Goal: Task Accomplishment & Management: Use online tool/utility

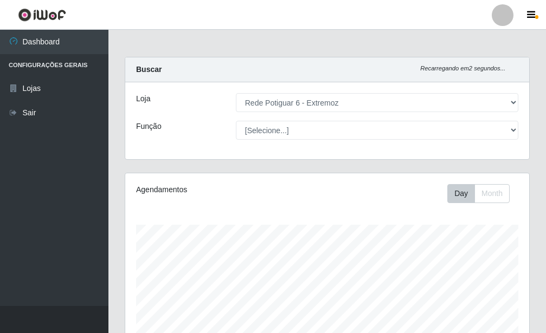
select select "80"
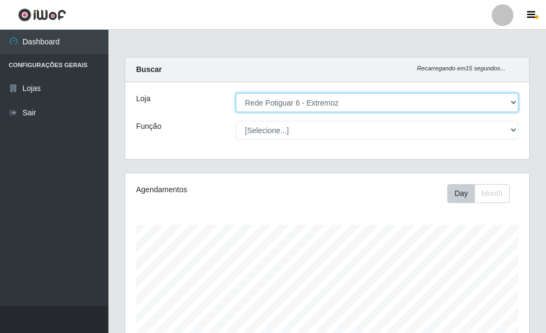
click at [282, 105] on select "[Selecione...] Rede Potiguar 6 - Extremoz" at bounding box center [377, 102] width 282 height 19
click option "Rede Potiguar 6 - Extremoz" at bounding box center [0, 0] width 0 height 0
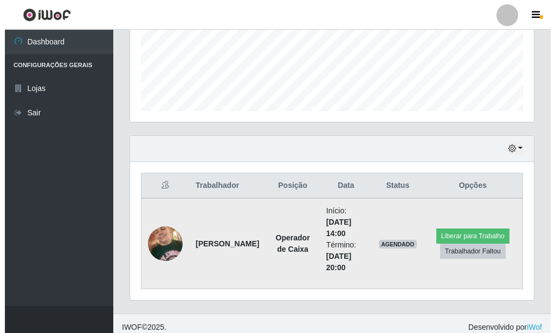
scroll to position [284, 0]
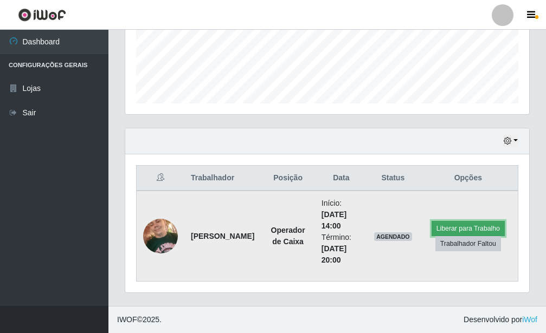
click at [464, 224] on button "Liberar para Trabalho" at bounding box center [467, 228] width 73 height 15
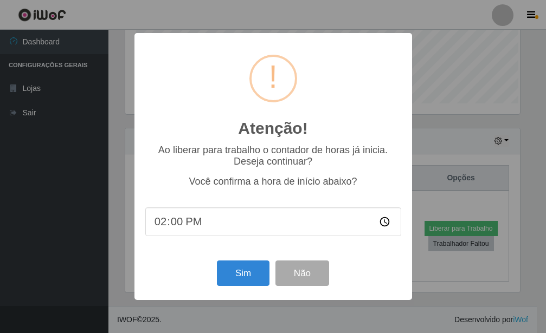
scroll to position [541754, 541576]
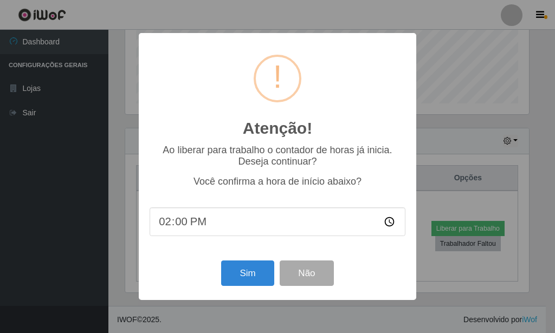
click at [220, 299] on div "Atenção! × Ao liberar para trabalho o contador de horas já inicia. Deseja conti…" at bounding box center [277, 166] width 277 height 267
click at [259, 277] on button "Sim" at bounding box center [247, 273] width 53 height 25
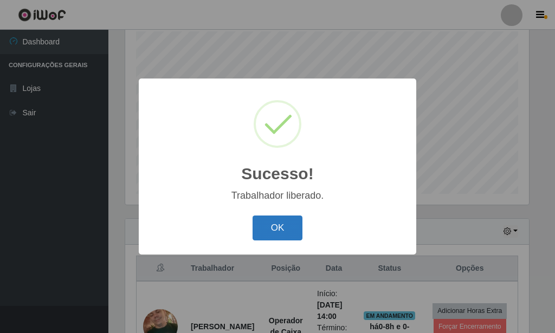
click at [282, 234] on button "OK" at bounding box center [278, 228] width 50 height 25
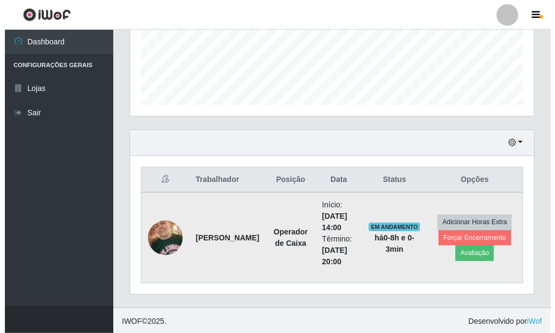
scroll to position [284, 0]
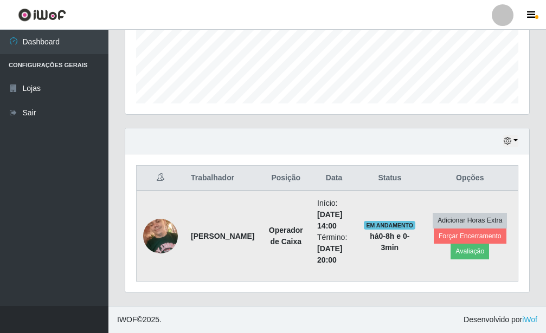
click at [327, 275] on td "Início: [DATE] 14:00 Término: [DATE] 20:00" at bounding box center [334, 236] width 47 height 91
click at [457, 235] on button "Forçar Encerramento" at bounding box center [470, 236] width 73 height 15
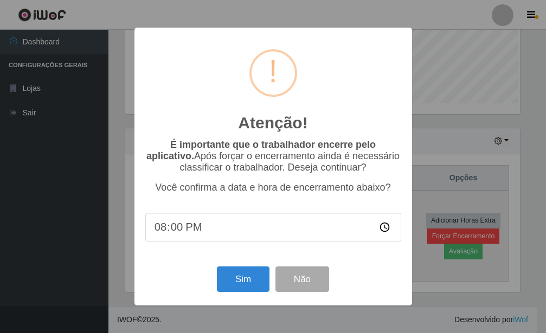
scroll to position [541754, 541576]
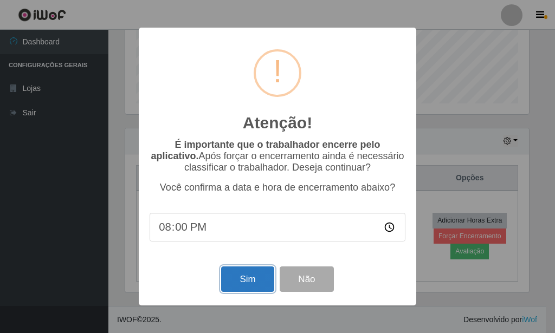
click at [266, 285] on button "Sim" at bounding box center [247, 279] width 53 height 25
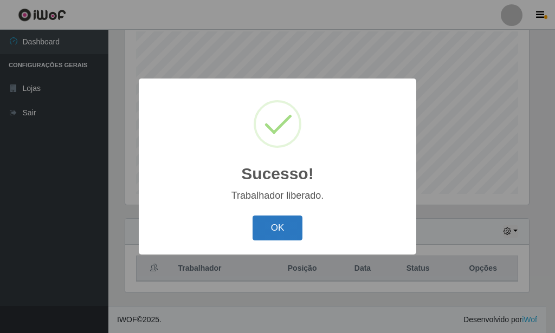
click at [275, 235] on button "OK" at bounding box center [278, 228] width 50 height 25
